Goal: Task Accomplishment & Management: Manage account settings

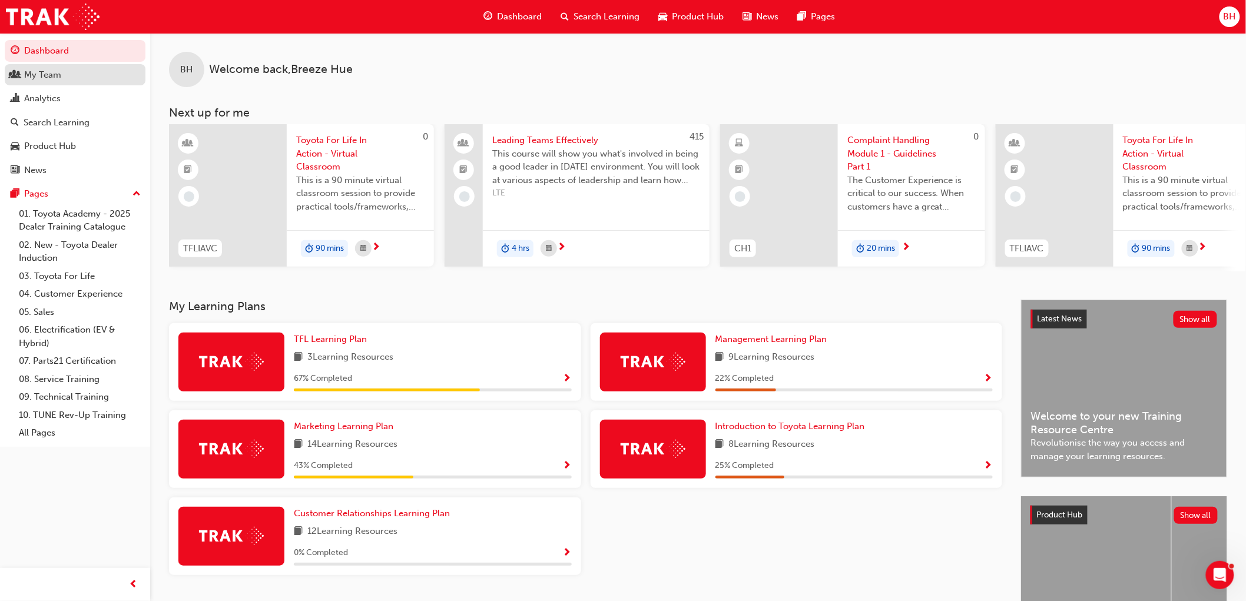
click at [68, 72] on div "My Team" at bounding box center [75, 75] width 129 height 15
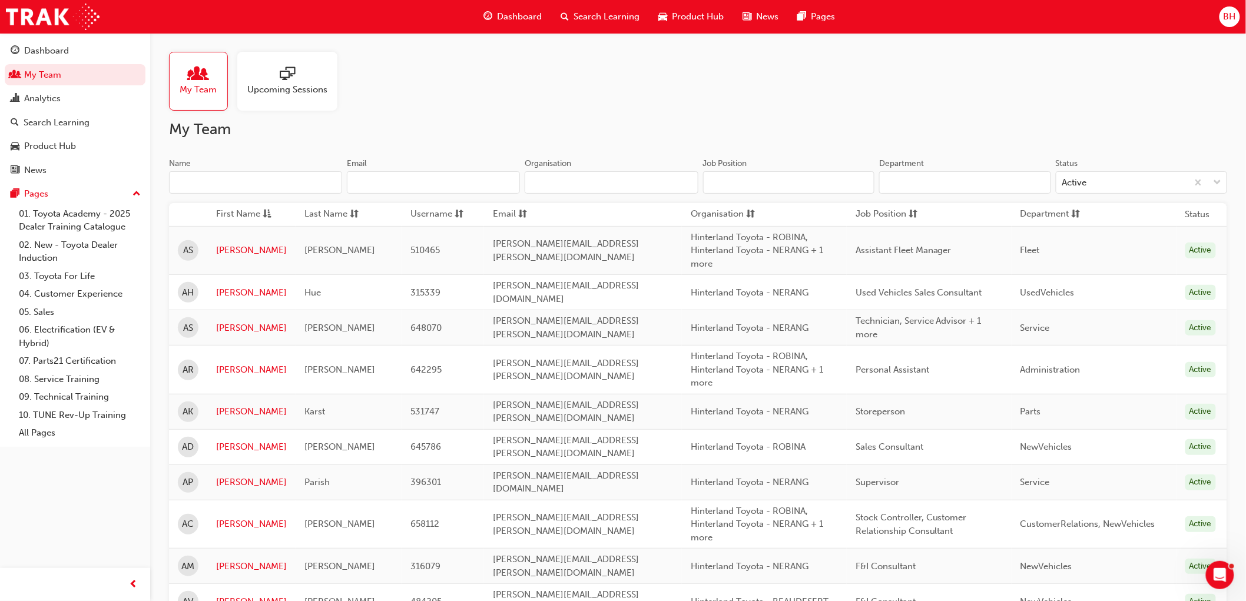
click at [205, 174] on input "Name" at bounding box center [255, 182] width 173 height 22
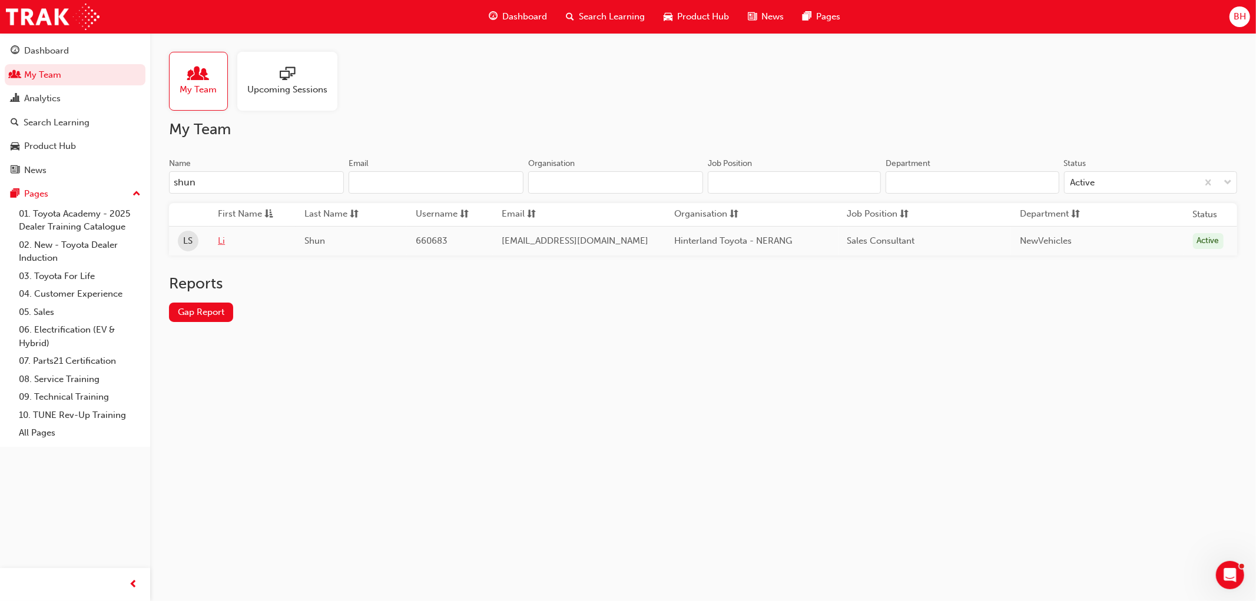
type input "shun"
click at [221, 241] on link "Li" at bounding box center [252, 241] width 69 height 14
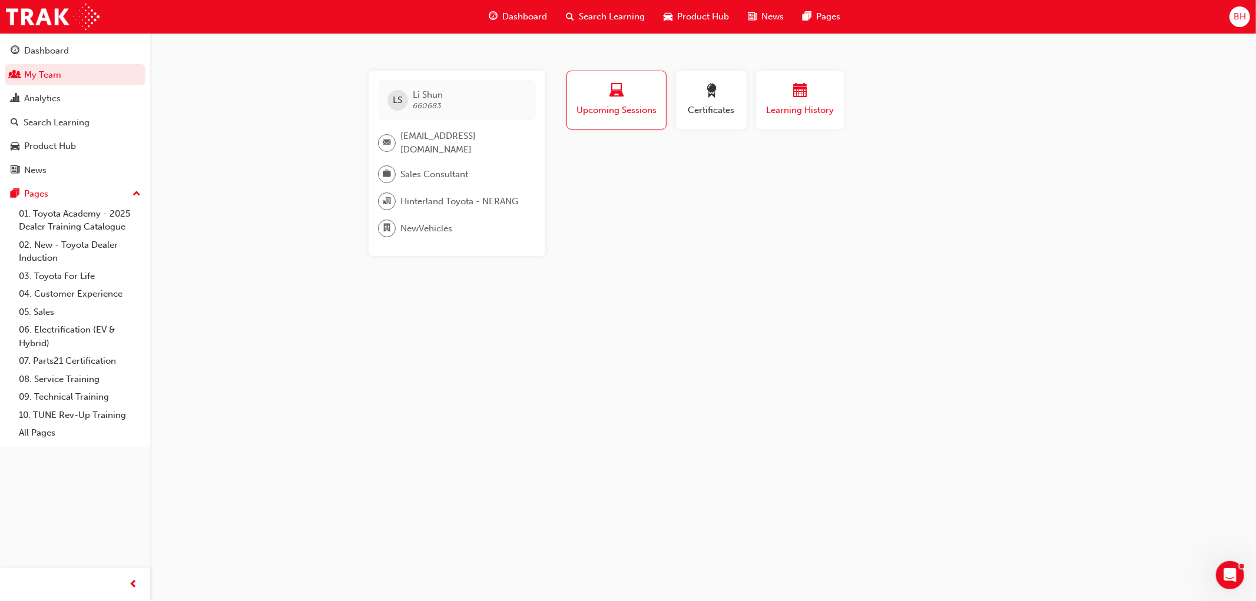
click at [816, 101] on div "button" at bounding box center [800, 93] width 71 height 18
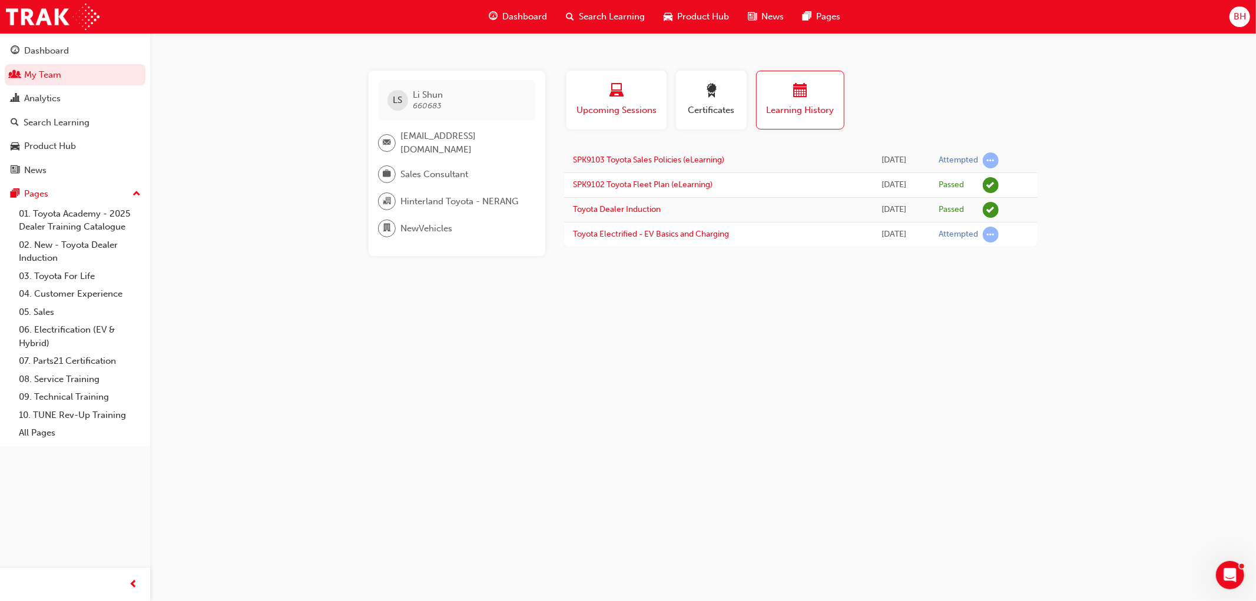
click at [620, 114] on span "Upcoming Sessions" at bounding box center [616, 111] width 82 height 14
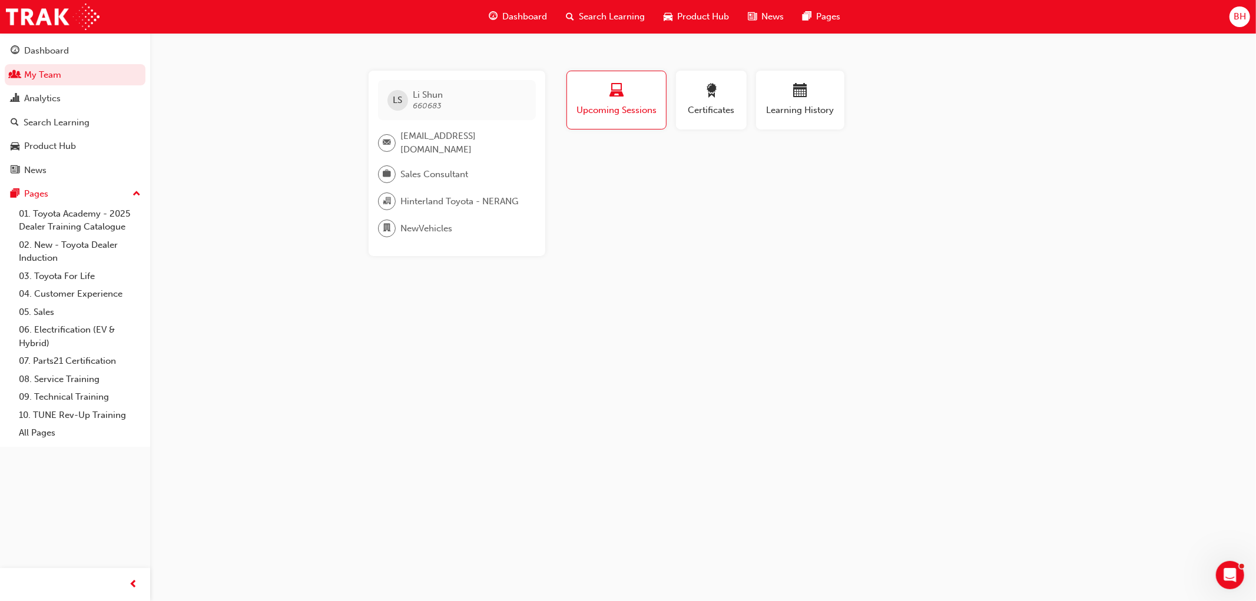
click at [339, 383] on div "[PERSON_NAME] 660683 [EMAIL_ADDRESS][DOMAIN_NAME] Sales Consultant Hinterland T…" at bounding box center [628, 300] width 1256 height 601
click at [67, 72] on link "My Team" at bounding box center [75, 75] width 141 height 22
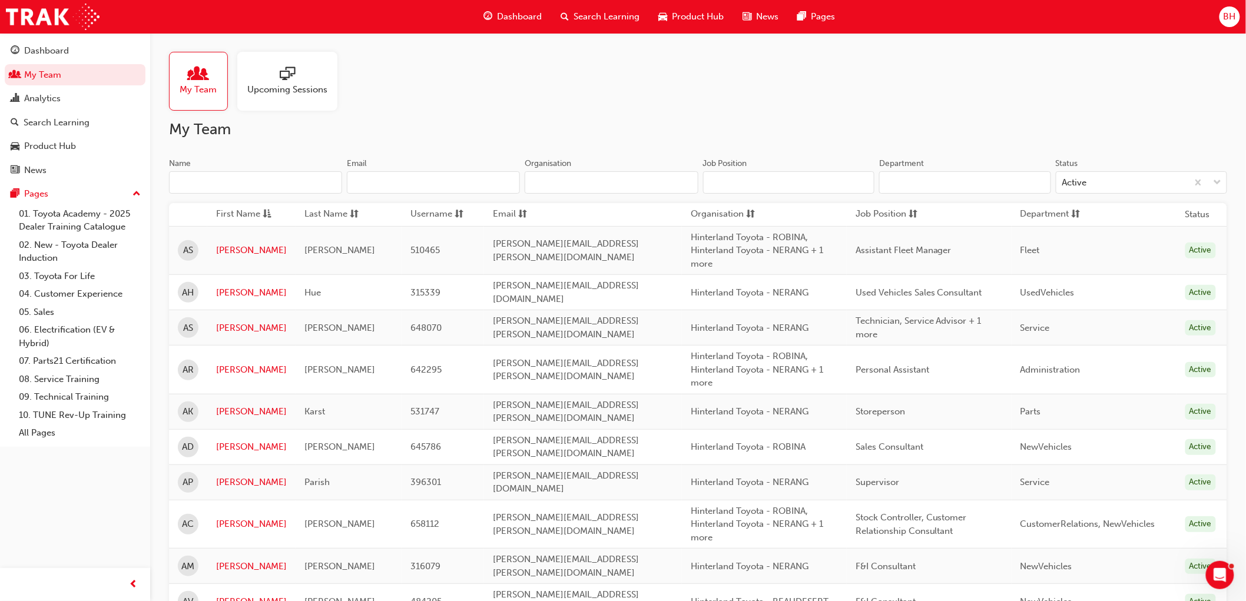
click at [202, 178] on input "Name" at bounding box center [255, 182] width 173 height 22
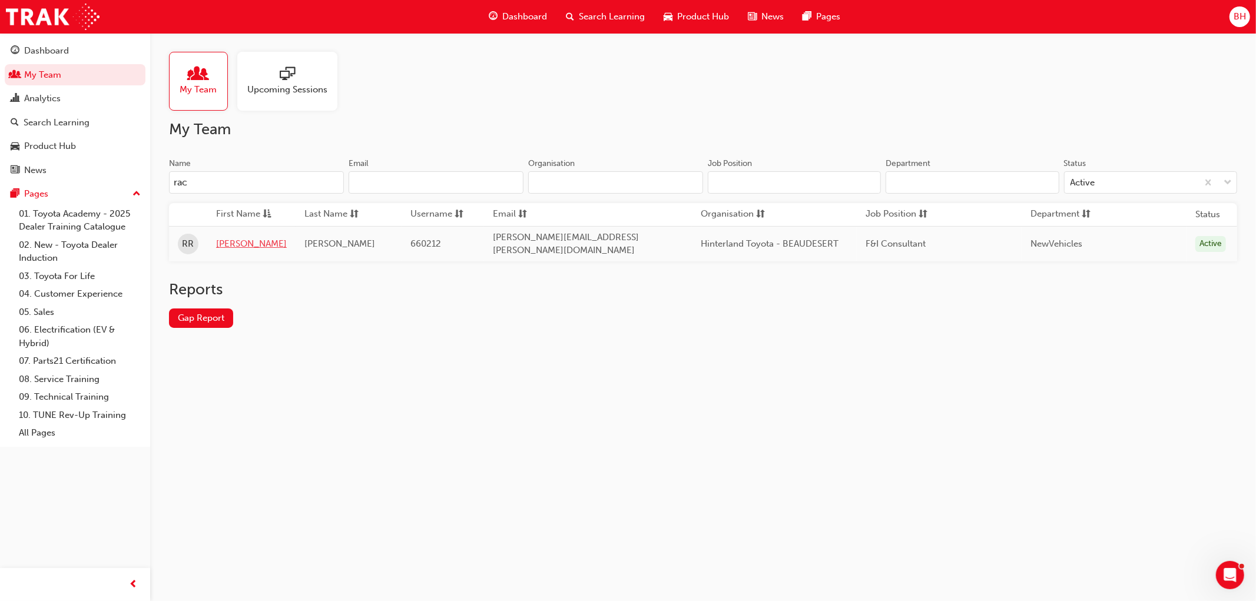
type input "rac"
click at [231, 238] on link "[PERSON_NAME]" at bounding box center [251, 244] width 71 height 14
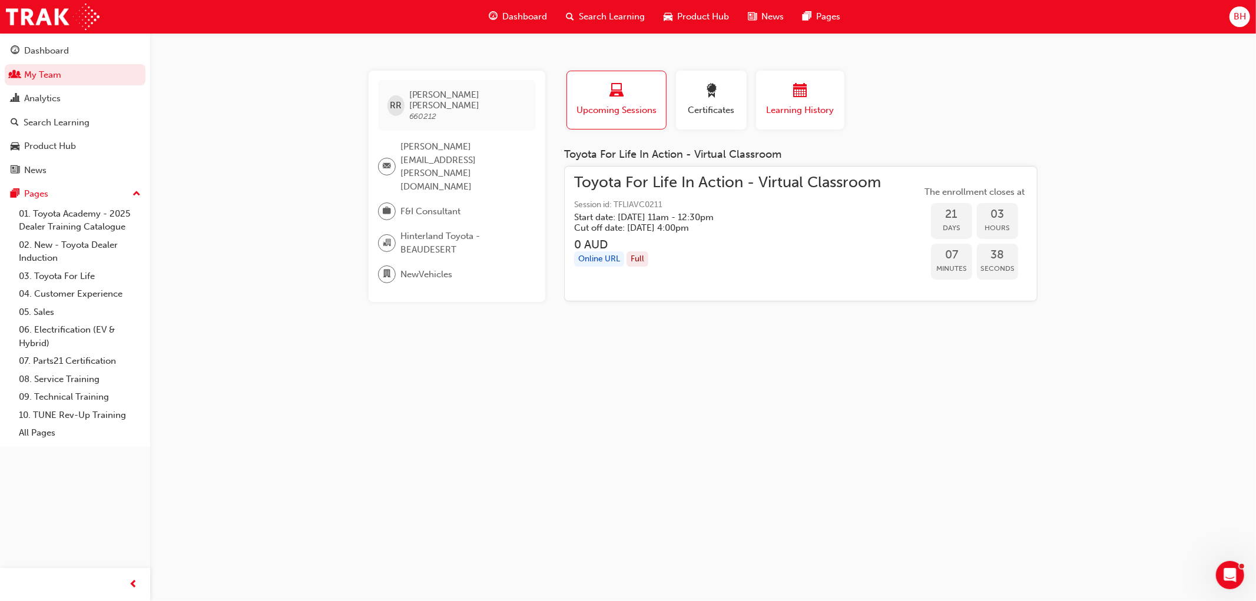
click at [802, 108] on span "Learning History" at bounding box center [800, 111] width 71 height 14
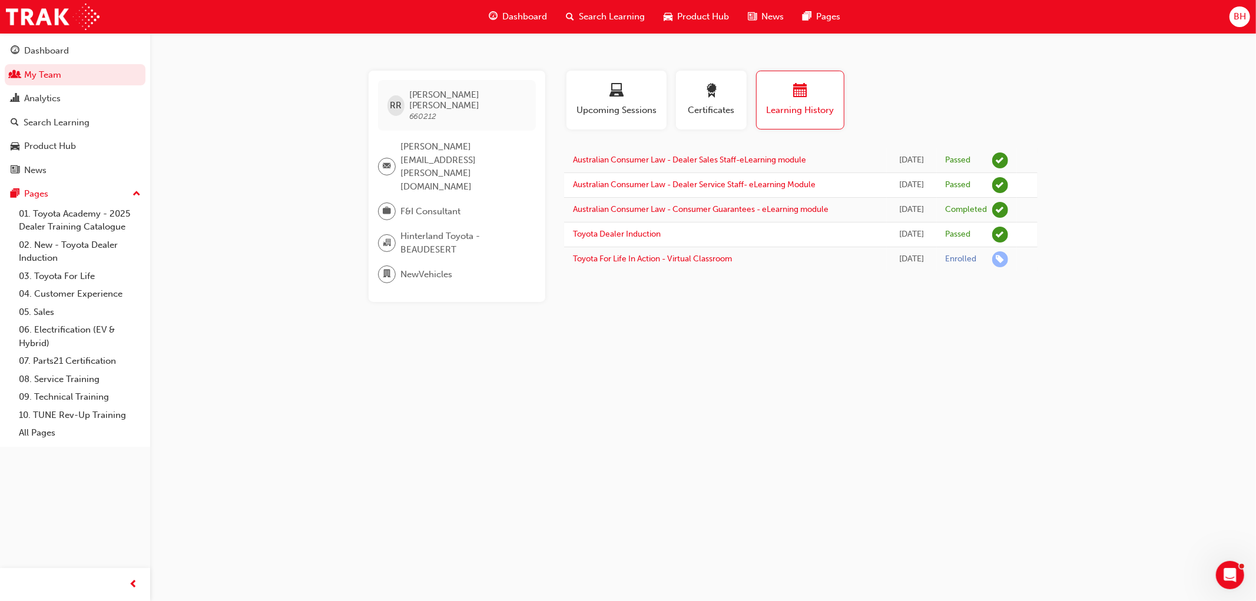
click at [664, 339] on div "RR [PERSON_NAME] 660212 [PERSON_NAME][EMAIL_ADDRESS][PERSON_NAME][DOMAIN_NAME] …" at bounding box center [628, 300] width 1256 height 601
click at [1168, 180] on div "RR [PERSON_NAME] 660212 [PERSON_NAME][EMAIL_ADDRESS][PERSON_NAME][DOMAIN_NAME] …" at bounding box center [628, 300] width 1256 height 601
click at [90, 73] on link "My Team" at bounding box center [75, 75] width 141 height 22
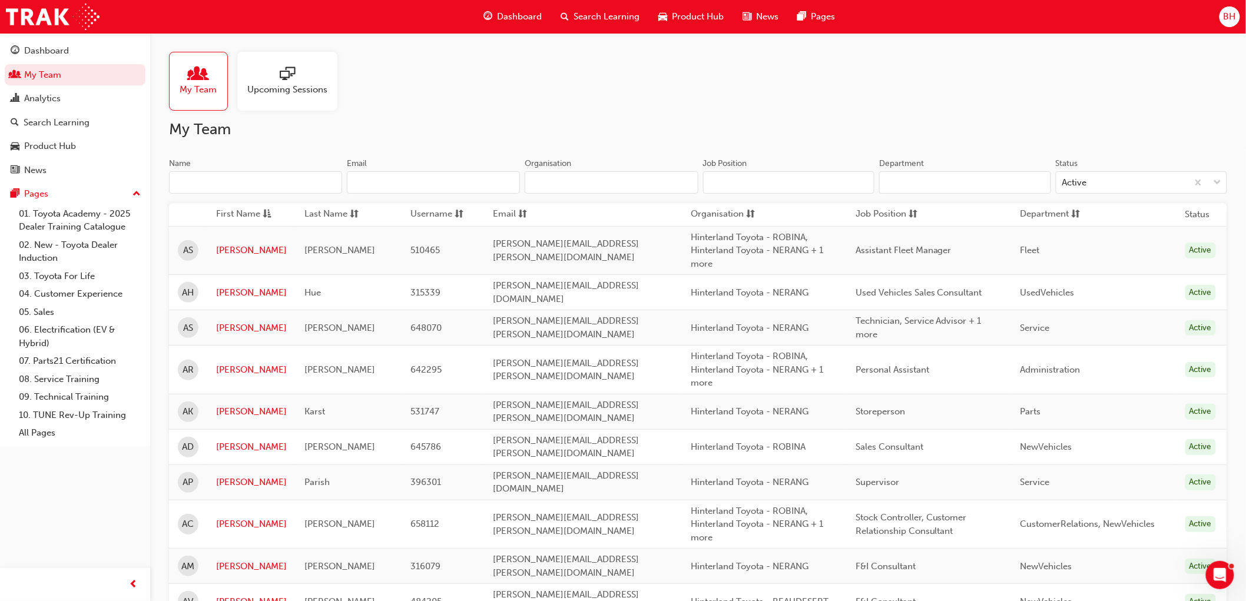
click at [242, 184] on input "Name" at bounding box center [255, 182] width 173 height 22
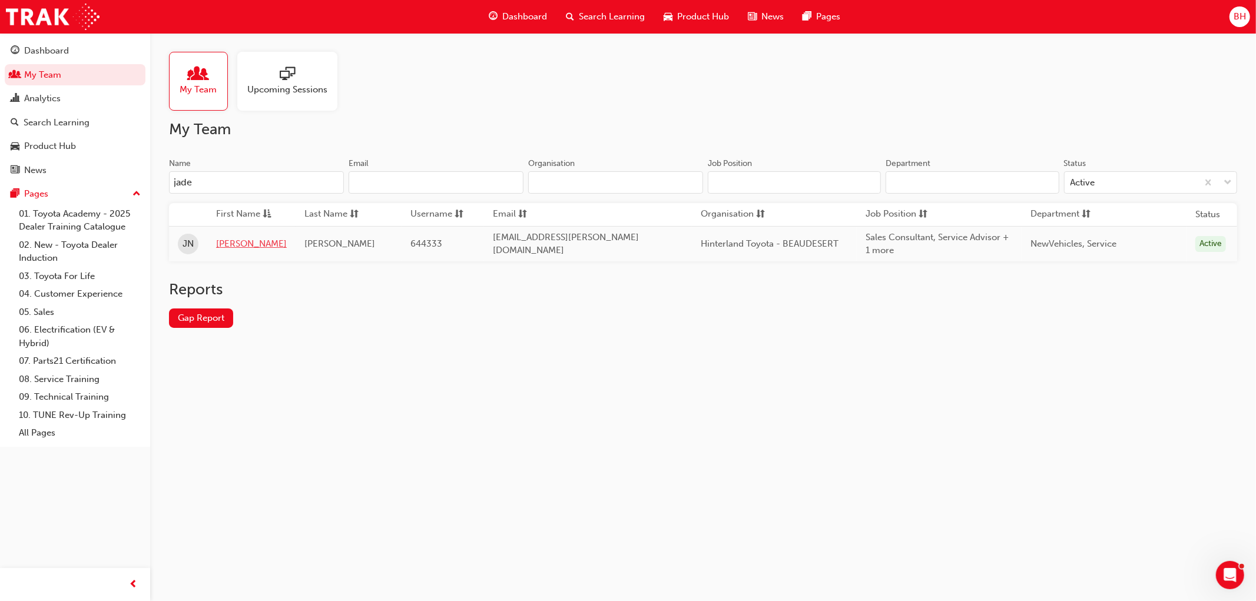
type input "jade"
click at [237, 241] on link "[PERSON_NAME]" at bounding box center [251, 244] width 71 height 14
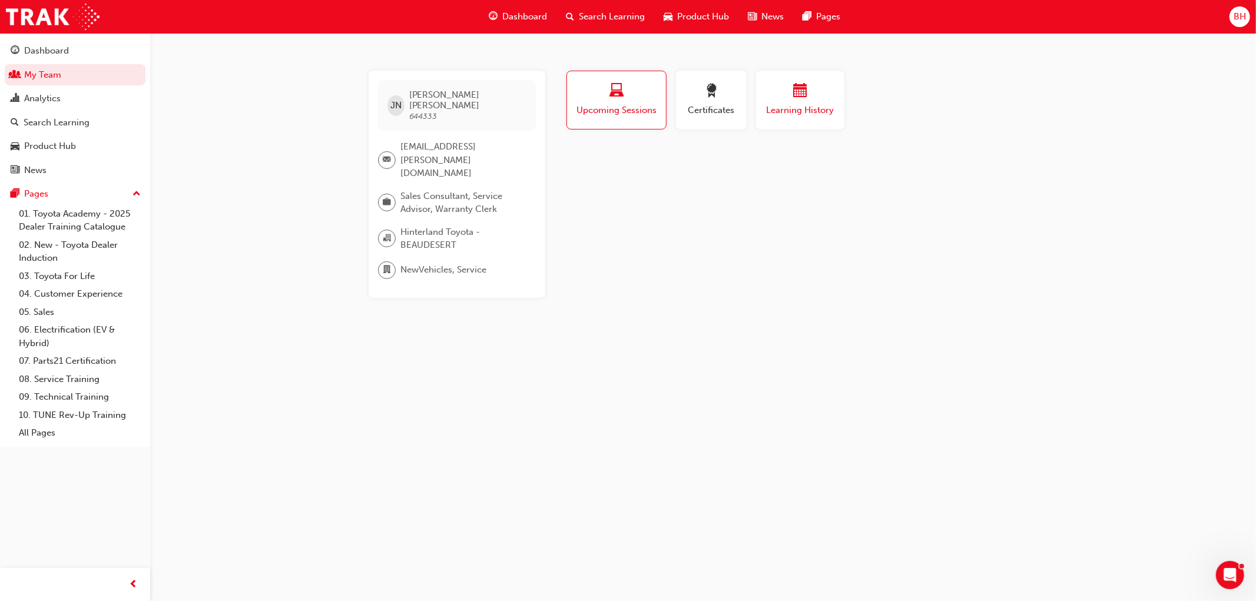
click at [792, 95] on div "button" at bounding box center [800, 93] width 71 height 18
